Goal: Transaction & Acquisition: Purchase product/service

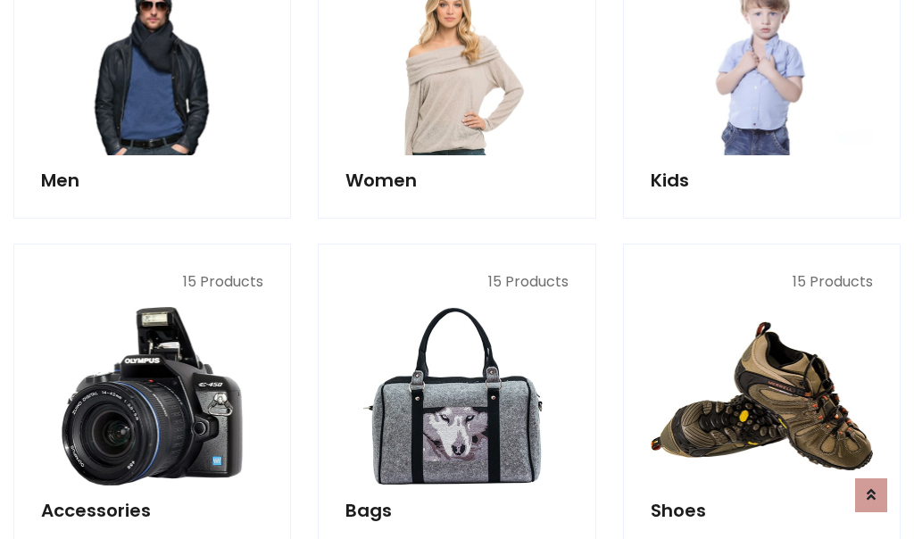
scroll to position [597, 0]
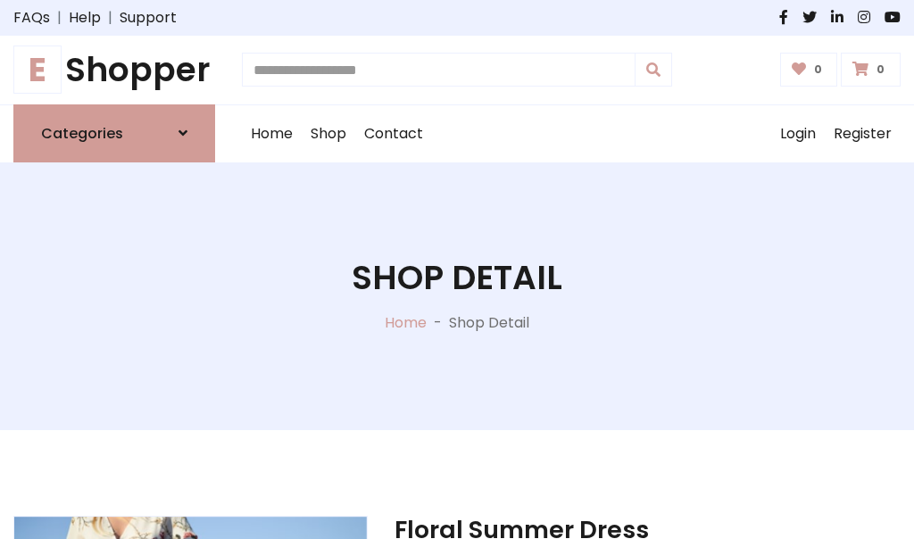
click at [114, 70] on h1 "E Shopper" at bounding box center [114, 70] width 202 height 40
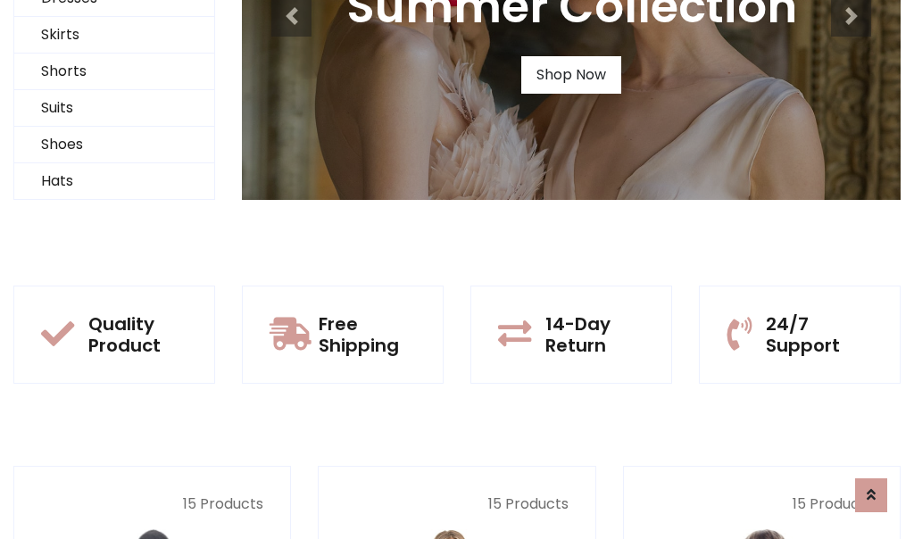
scroll to position [172, 0]
